Goal: Task Accomplishment & Management: Complete application form

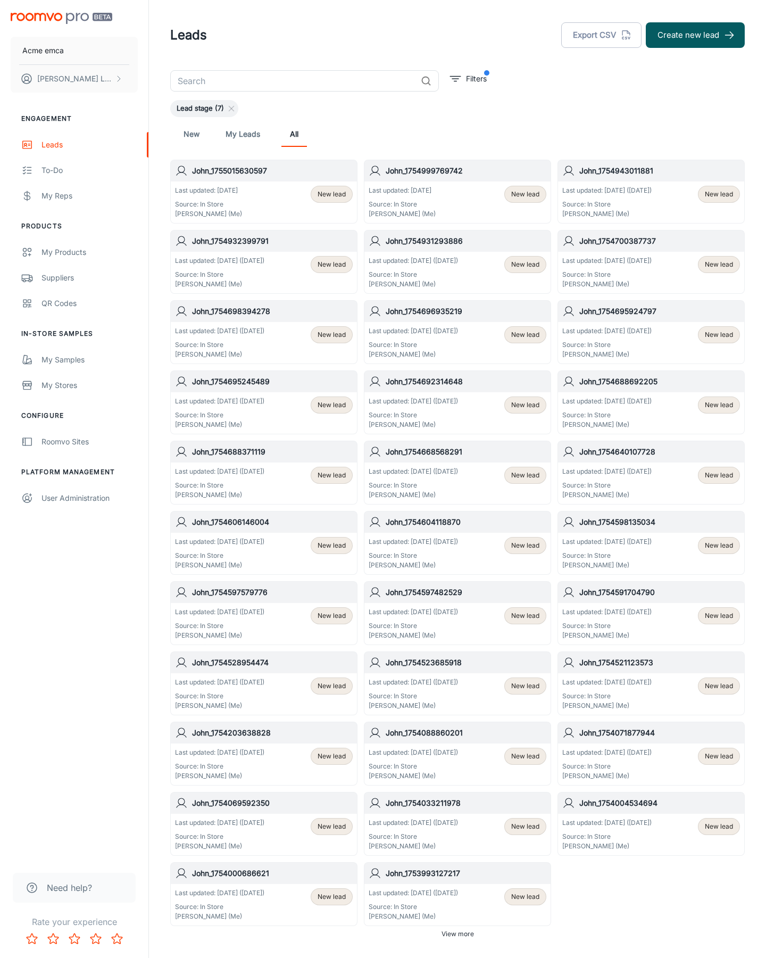
click at [695, 35] on button "Create new lead" at bounding box center [695, 35] width 99 height 26
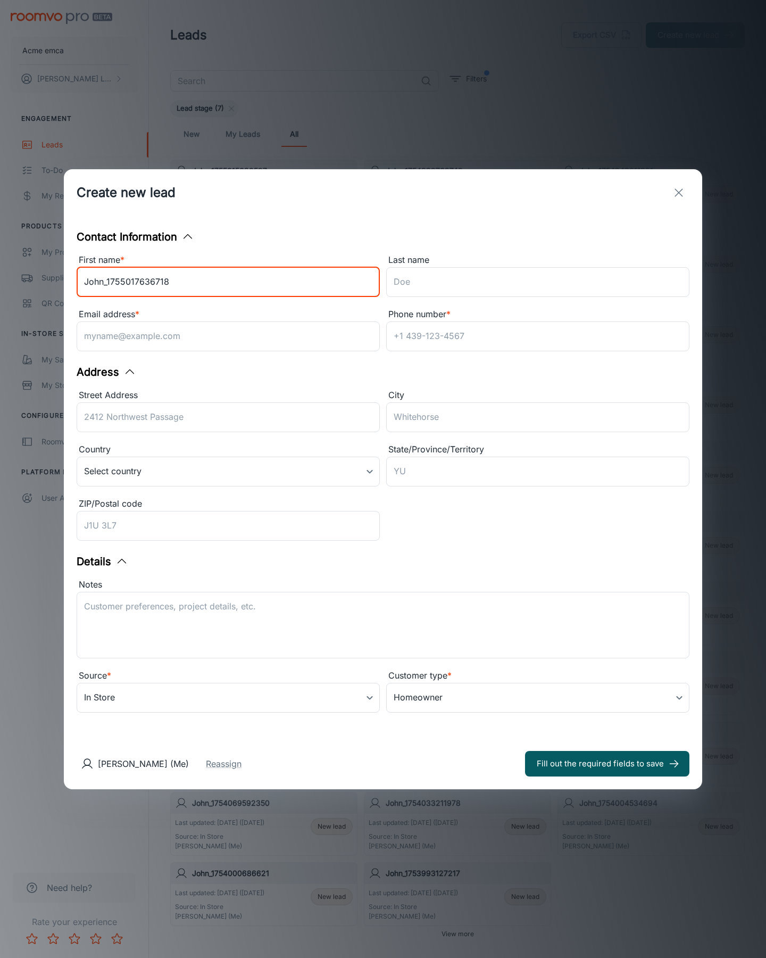
type input "John_1755017636718"
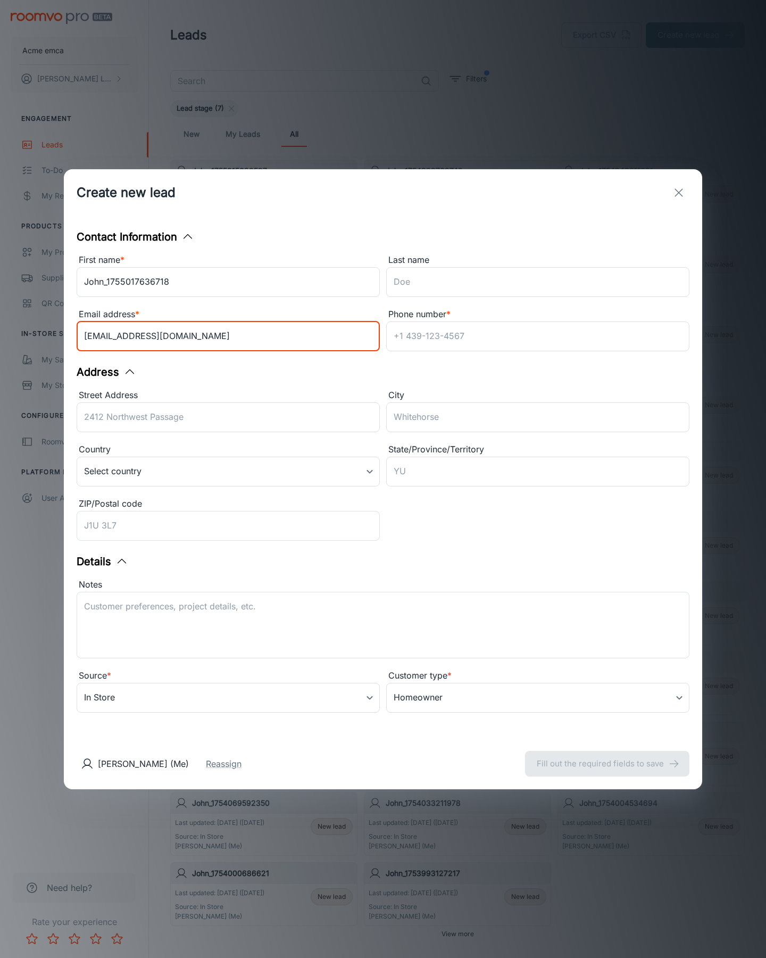
type input "[EMAIL_ADDRESS][DOMAIN_NAME]"
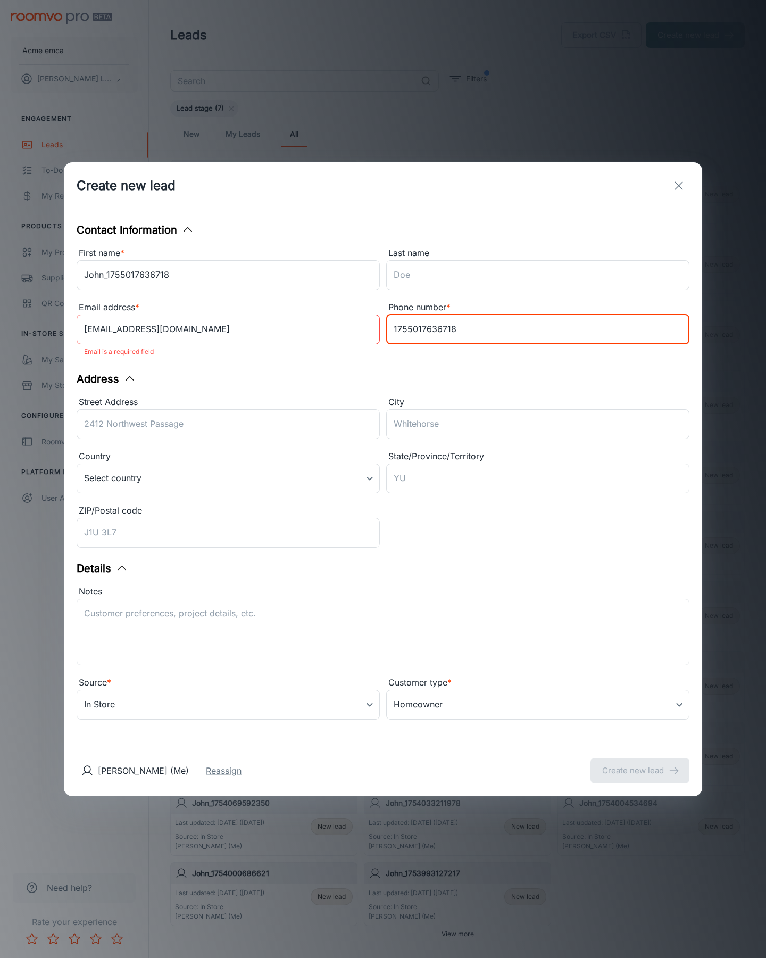
type input "1755017636718"
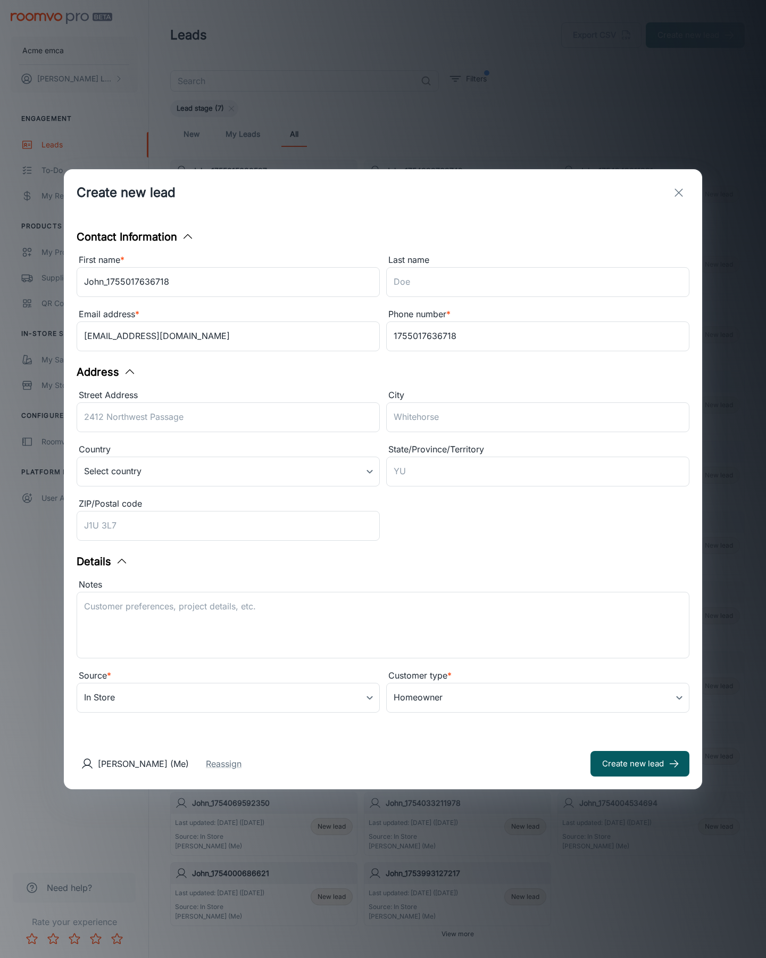
click at [640, 763] on button "Create new lead" at bounding box center [640, 764] width 99 height 26
